Goal: Task Accomplishment & Management: Use online tool/utility

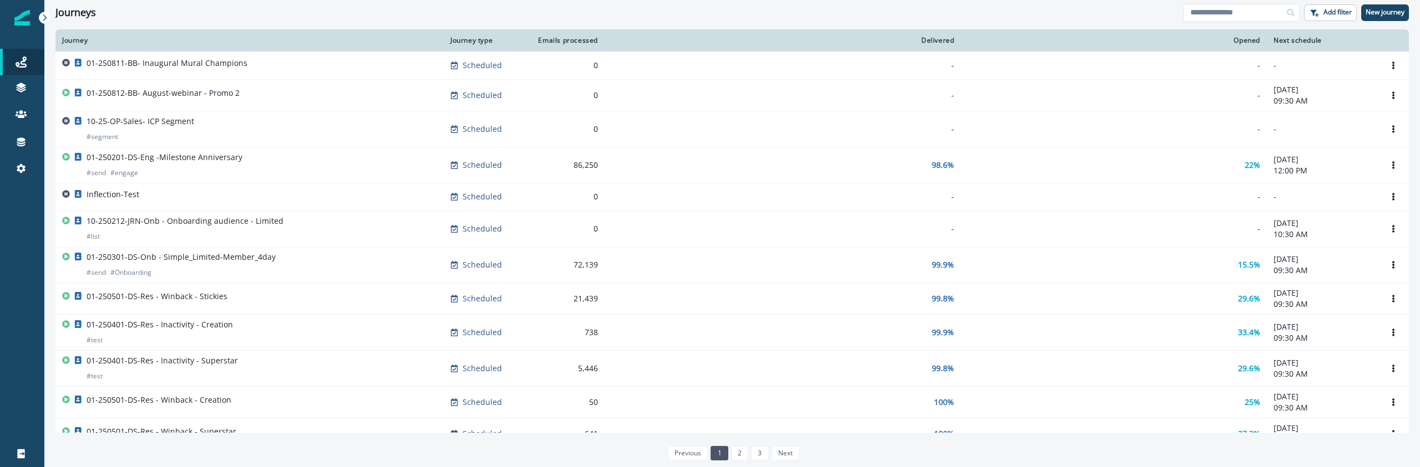
click at [52, 139] on div "Journey Journey type Emails processed Delivered Opened Next schedule 01-250811-…" at bounding box center [731, 247] width 1375 height 437
click at [28, 143] on div "Connections" at bounding box center [21, 141] width 35 height 13
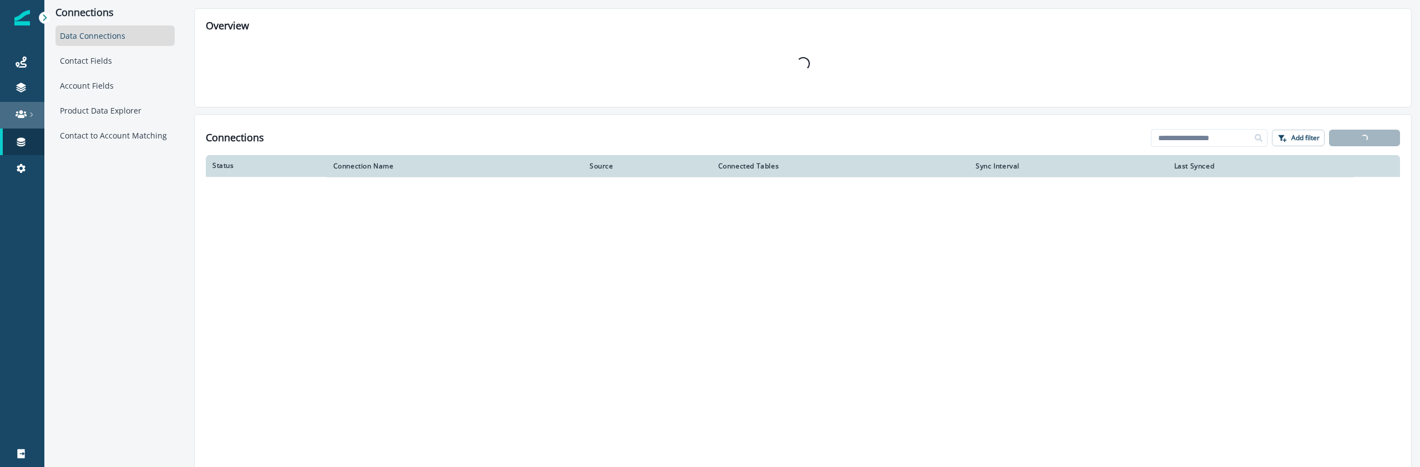
click at [27, 118] on div at bounding box center [21, 114] width 35 height 11
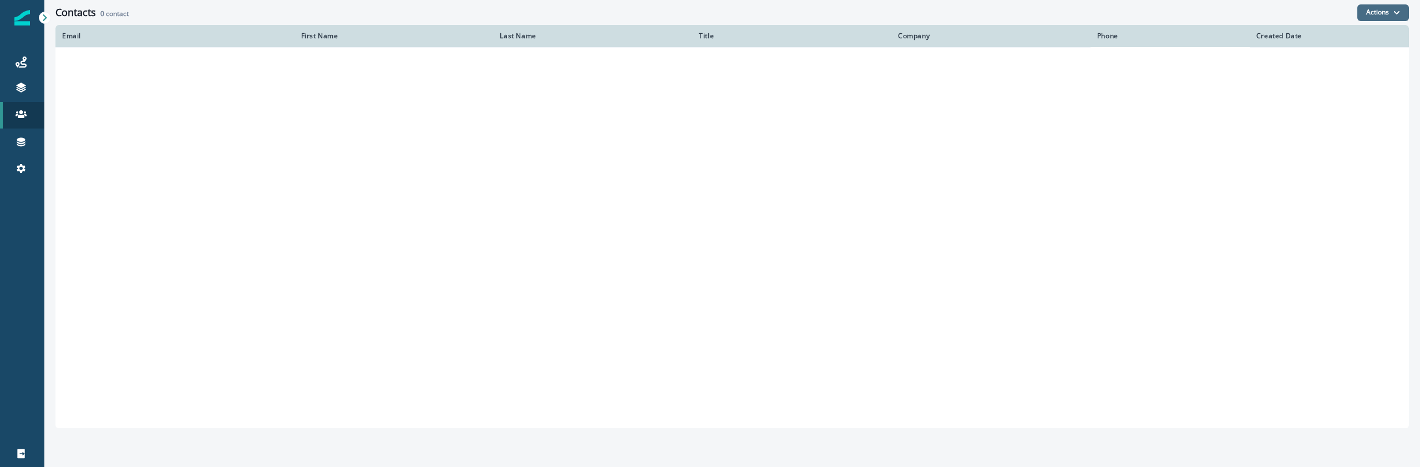
click at [1381, 13] on button "Actions" at bounding box center [1383, 12] width 52 height 17
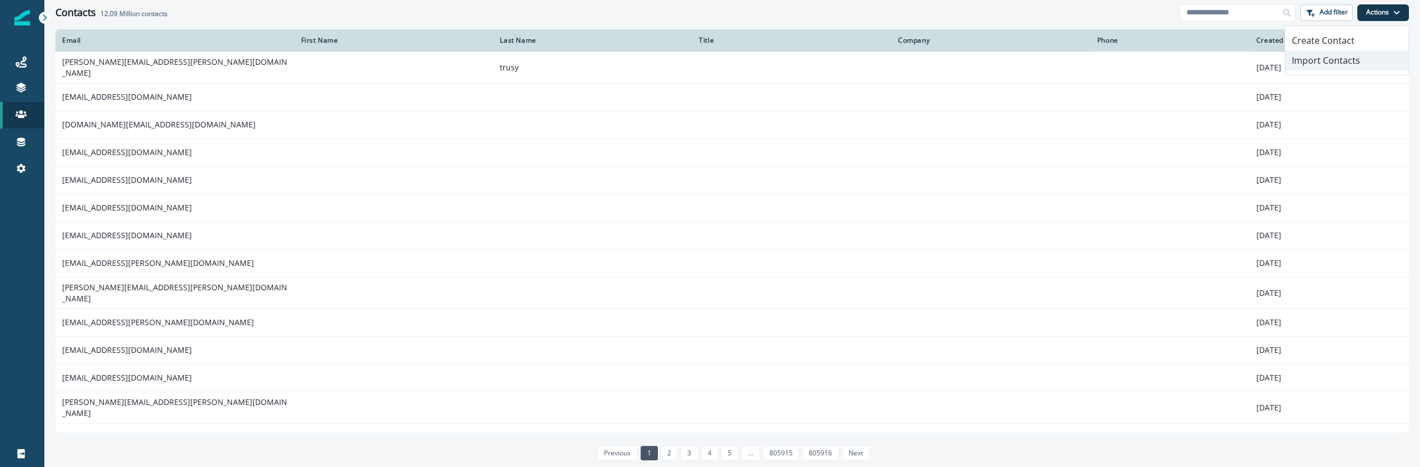
click at [1329, 65] on button "Import Contacts" at bounding box center [1346, 60] width 123 height 20
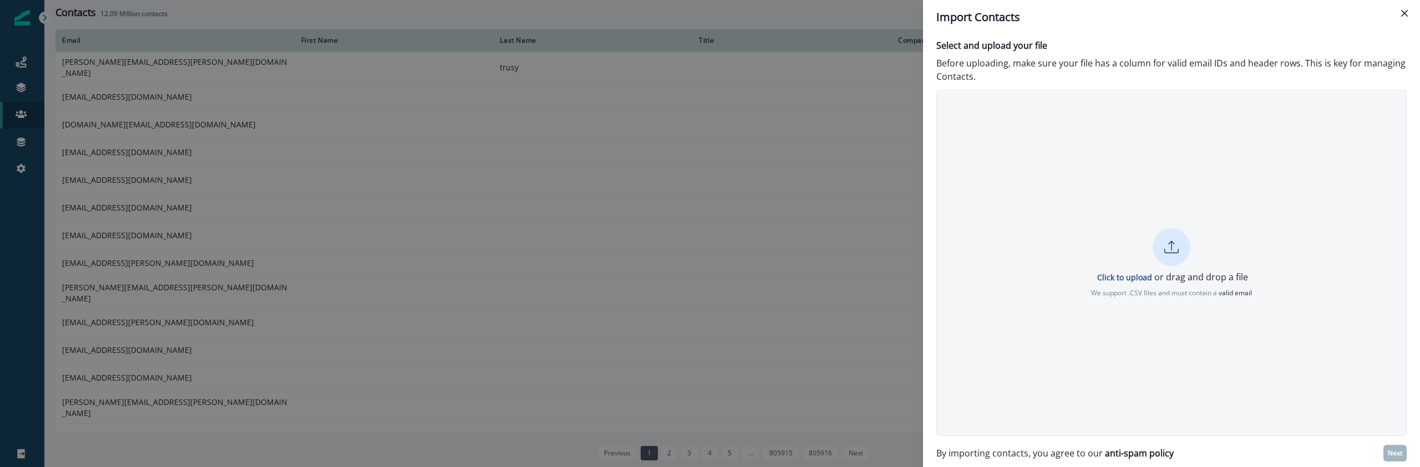
click at [995, 198] on div "Click to upload or drag and drop a file We support .CSV files and must contain …" at bounding box center [1171, 263] width 470 height 347
click at [1171, 228] on div "Click to upload or drag and drop a file We support .CSV files and must contain …" at bounding box center [1171, 263] width 469 height 70
click at [1392, 454] on p "Next" at bounding box center [1394, 454] width 14 height 8
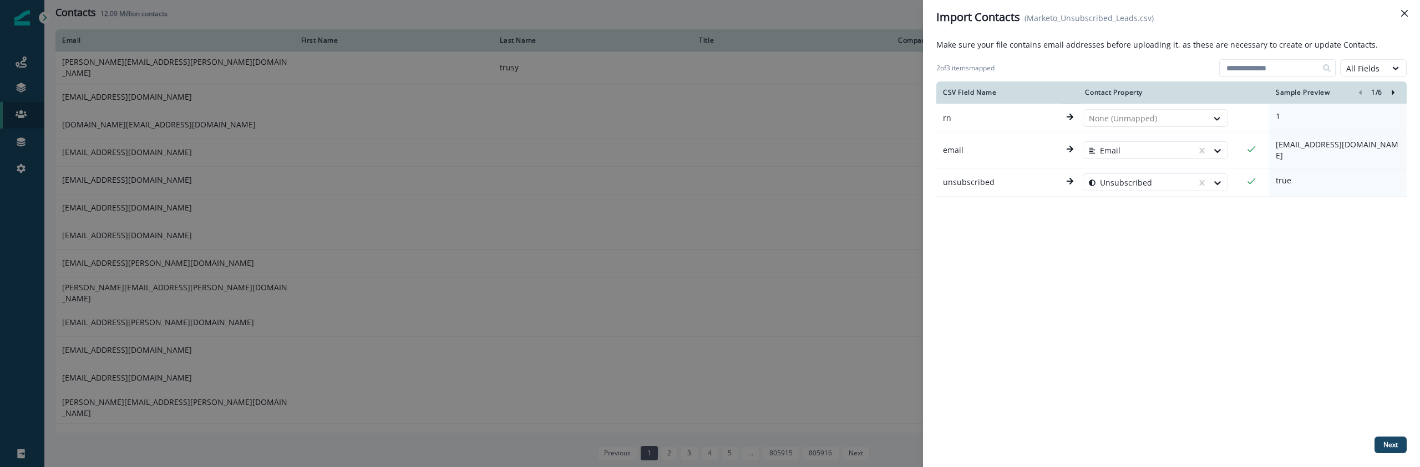
click at [1392, 454] on div "Make sure your file contains email addresses before uploading it, as these are …" at bounding box center [1171, 251] width 470 height 424
click at [1390, 449] on p "Next" at bounding box center [1390, 445] width 14 height 8
click at [1129, 304] on div "CSV Field Name Contact Property Sample Preview 1 / 6 rn None (Unmapped) 1 email…" at bounding box center [1171, 257] width 470 height 351
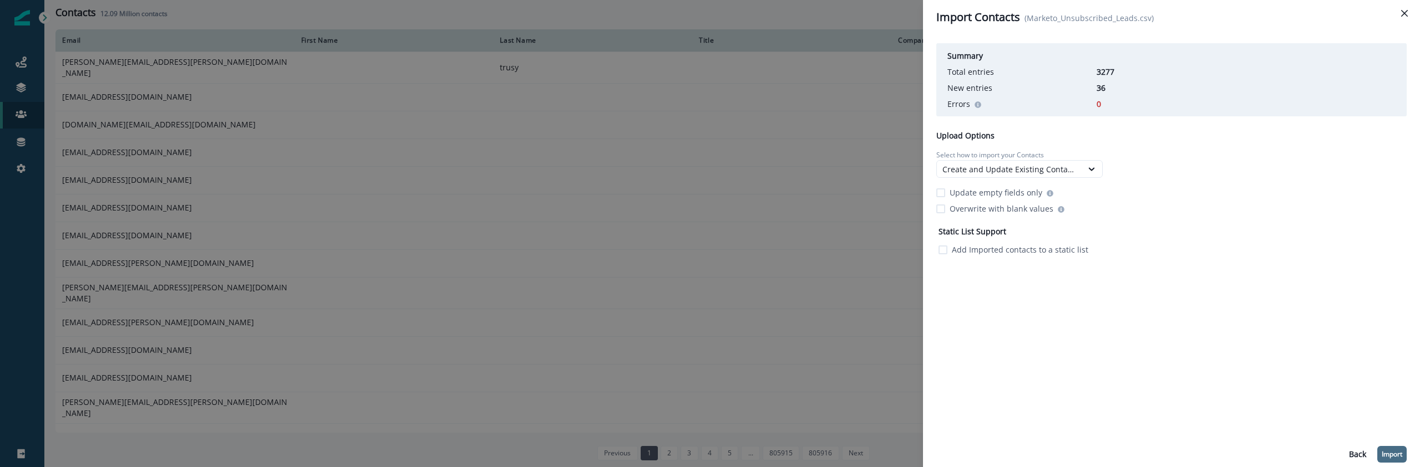
click at [1382, 451] on p "Import" at bounding box center [1391, 455] width 21 height 8
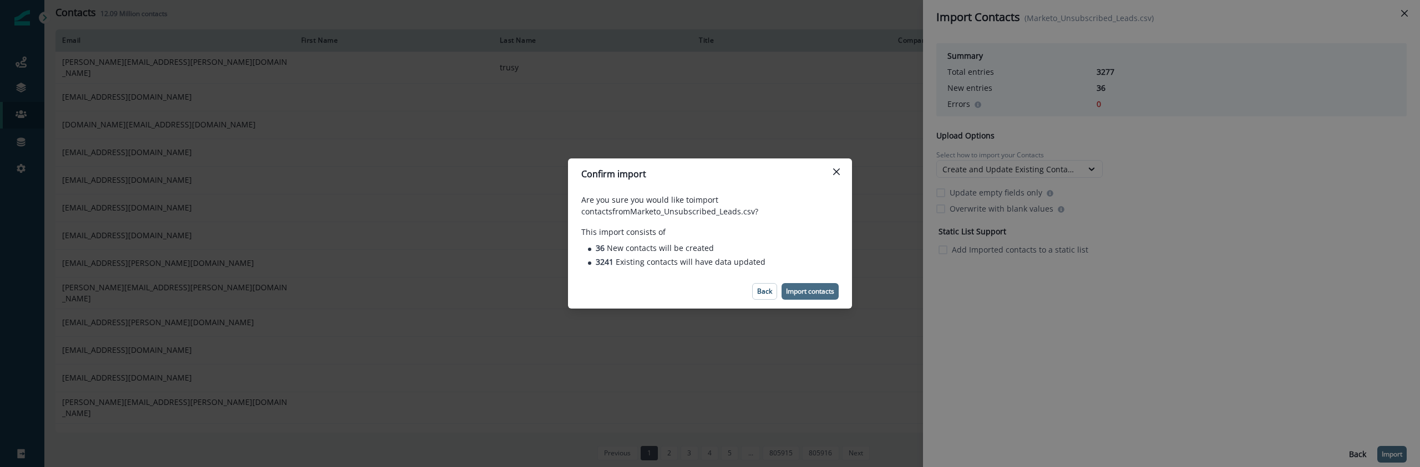
click at [803, 290] on p "Import contacts" at bounding box center [810, 292] width 48 height 8
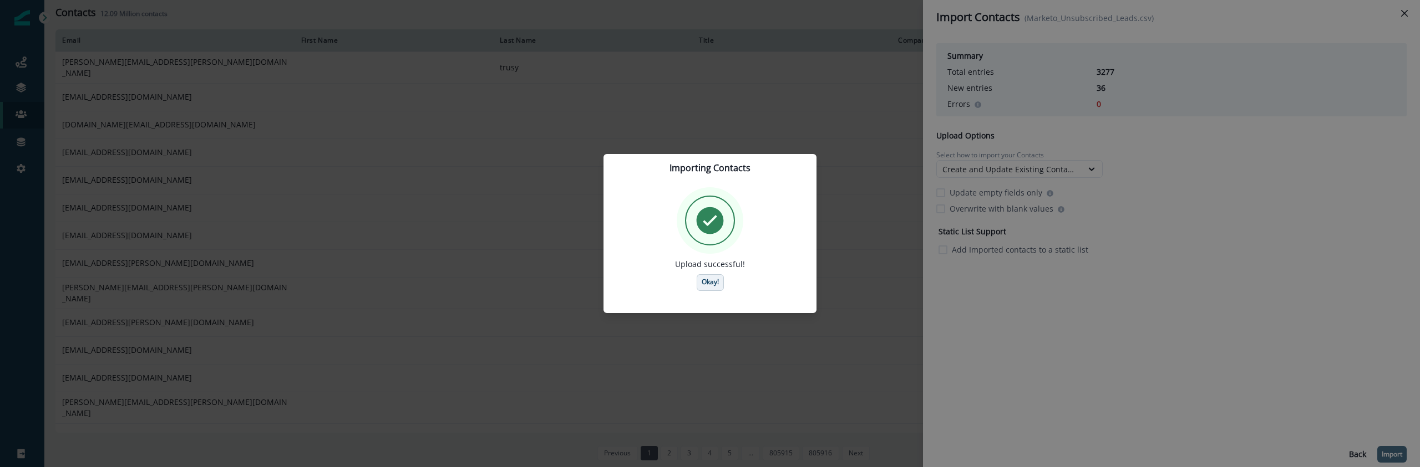
click at [716, 282] on p "Okay!" at bounding box center [710, 282] width 17 height 8
